Goal: Task Accomplishment & Management: Use online tool/utility

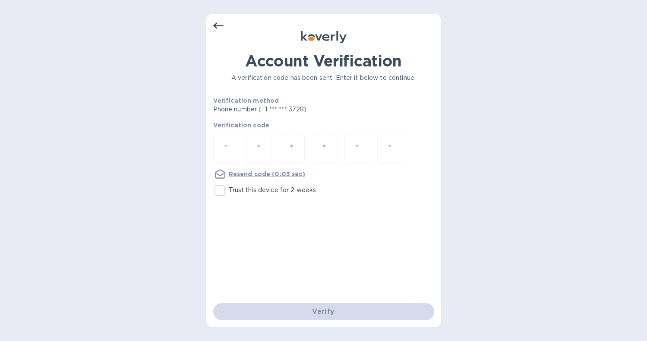
click at [235, 148] on div at bounding box center [226, 148] width 26 height 31
type input "4"
type input "6"
type input "4"
type input "0"
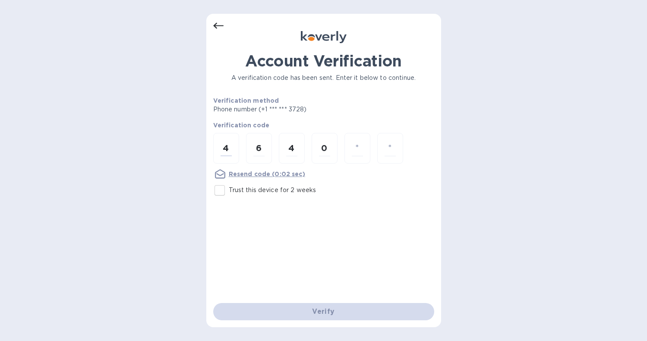
type input "0"
type input "1"
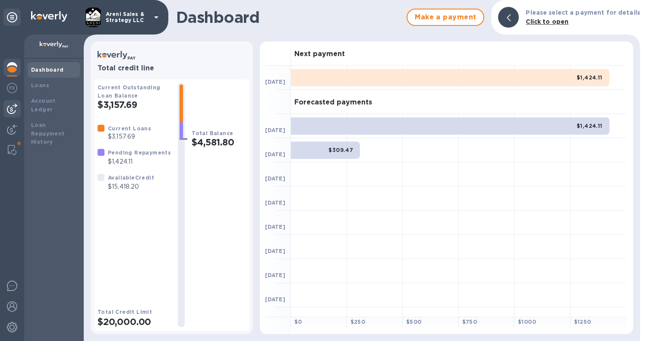
click at [16, 106] on img at bounding box center [12, 109] width 10 height 10
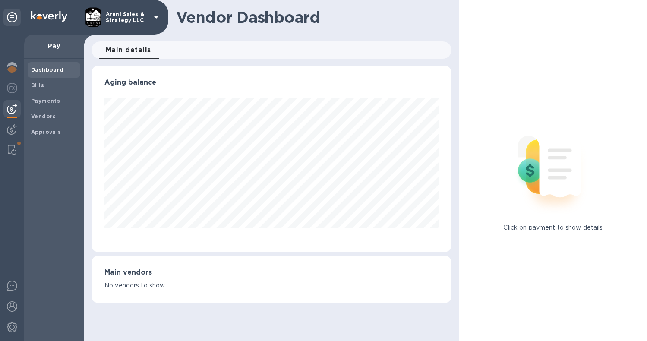
scroll to position [186, 356]
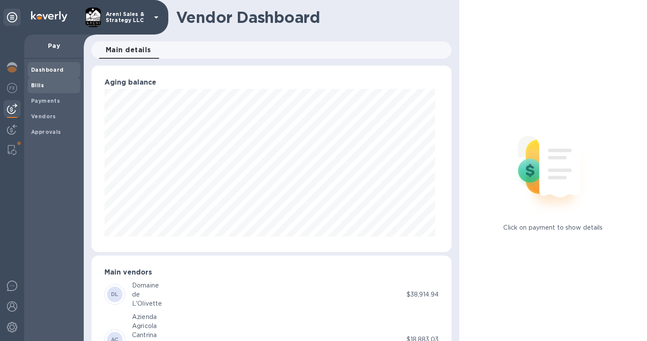
click at [54, 87] on span "Bills" at bounding box center [54, 85] width 46 height 9
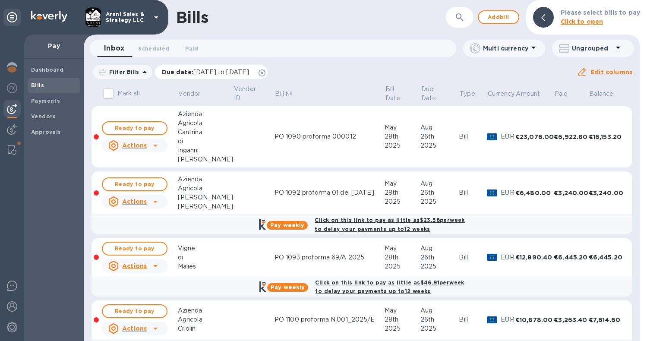
click at [265, 73] on icon at bounding box center [261, 72] width 7 height 7
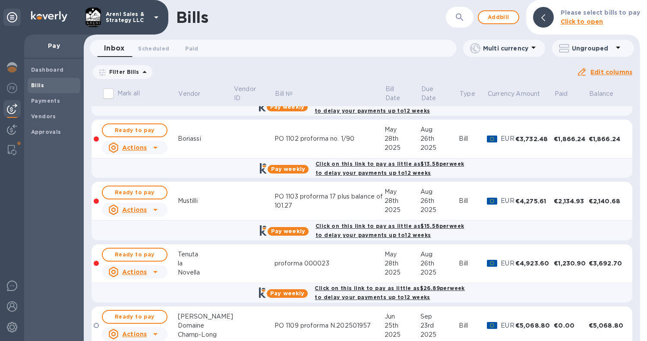
scroll to position [249, 0]
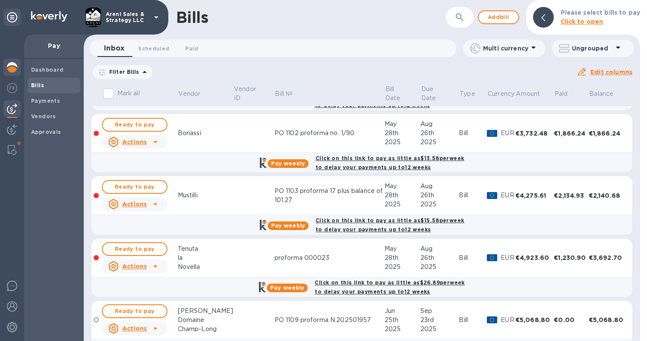
click at [16, 65] on img at bounding box center [12, 67] width 10 height 10
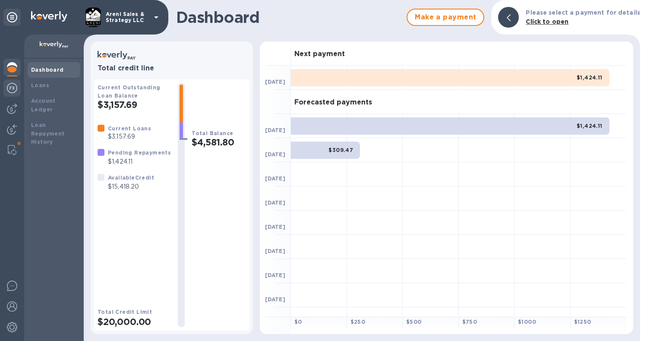
click at [14, 88] on img at bounding box center [12, 88] width 10 height 10
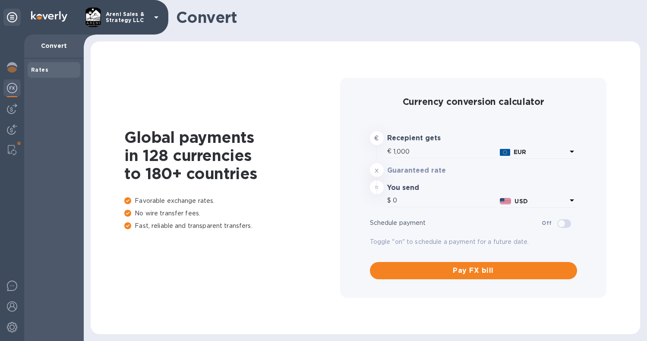
type input "1,168.7"
